Goal: Task Accomplishment & Management: Use online tool/utility

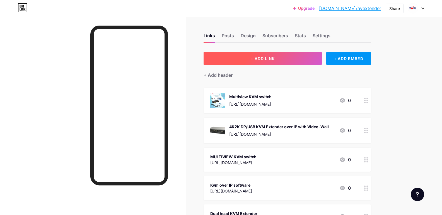
click at [270, 57] on span "+ ADD LINK" at bounding box center [263, 58] width 24 height 5
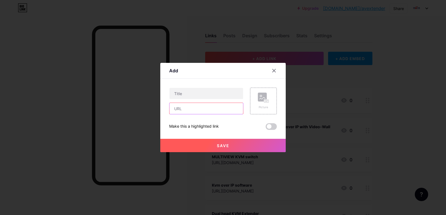
click at [174, 114] on input "text" at bounding box center [206, 108] width 74 height 11
paste input "[URL][DOMAIN_NAME]"
type input "[URL][DOMAIN_NAME]"
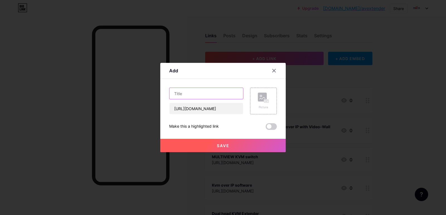
click at [186, 91] on input "text" at bounding box center [206, 93] width 74 height 11
paste input "DP extender"
type input "DP extender"
click at [196, 143] on button "Save" at bounding box center [222, 145] width 125 height 13
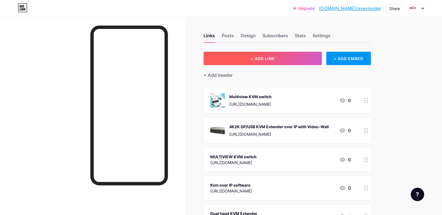
click at [248, 54] on button "+ ADD LINK" at bounding box center [262, 58] width 118 height 13
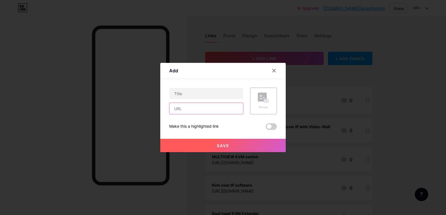
click at [183, 106] on input "text" at bounding box center [206, 108] width 74 height 11
paste input "[URL][DOMAIN_NAME]"
type input "[URL][DOMAIN_NAME]"
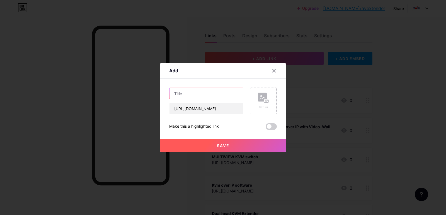
click at [184, 97] on input "text" at bounding box center [206, 93] width 74 height 11
paste input "HDMI Extender (70m) with IR Control"
type input "HDMI Extender (70m) with IR Control"
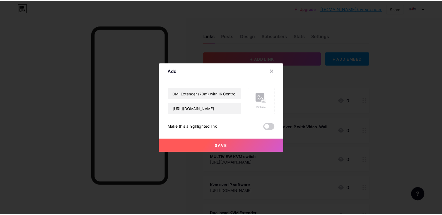
scroll to position [0, 0]
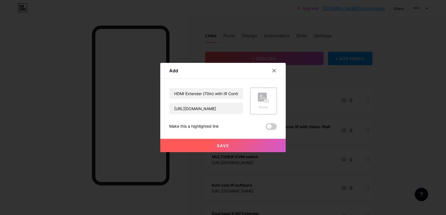
click at [218, 144] on span "Save" at bounding box center [223, 146] width 13 height 5
